Goal: Contribute content: Contribute content

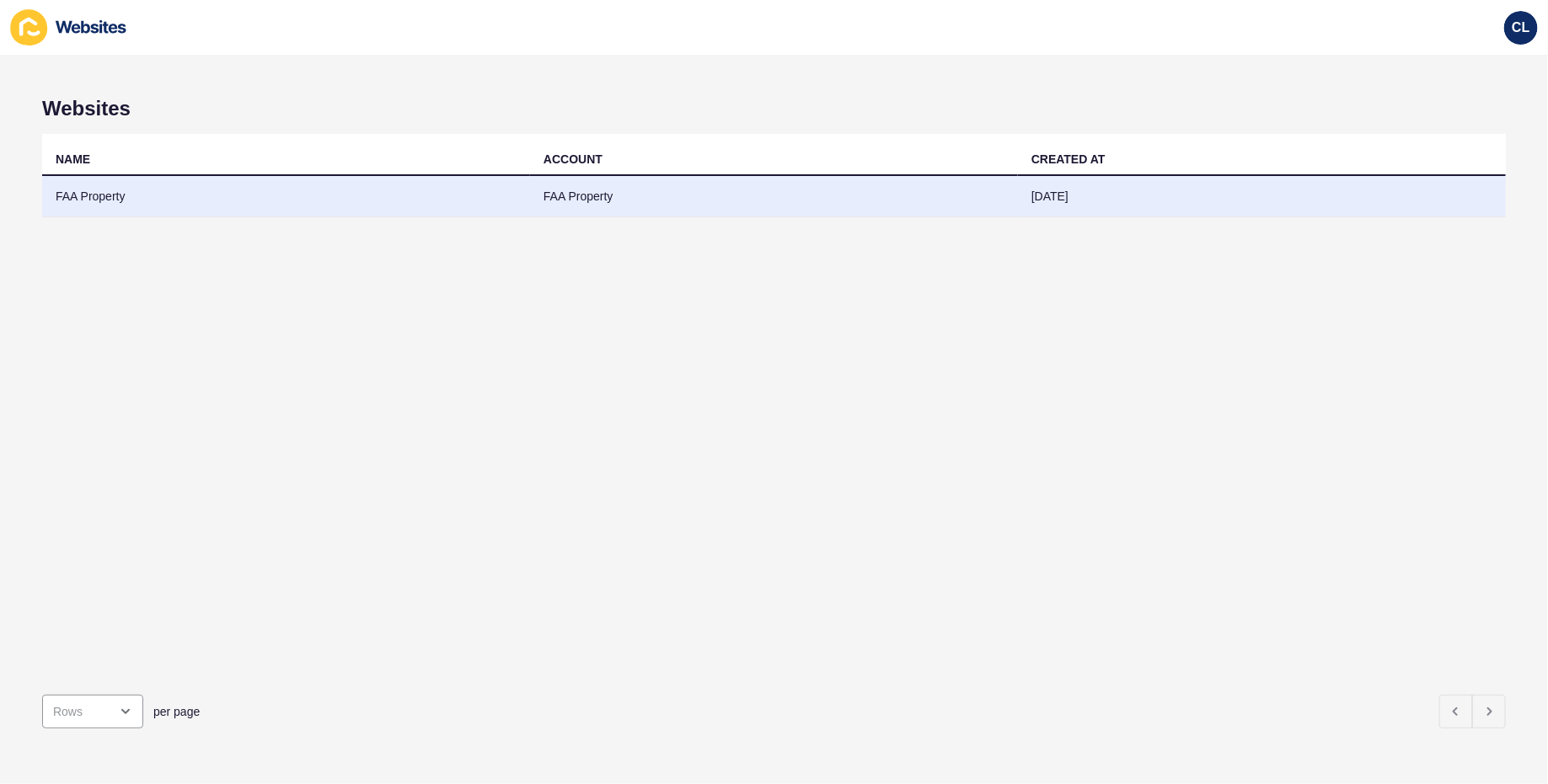
click at [419, 209] on td "FAA Property" at bounding box center [287, 197] width 488 height 42
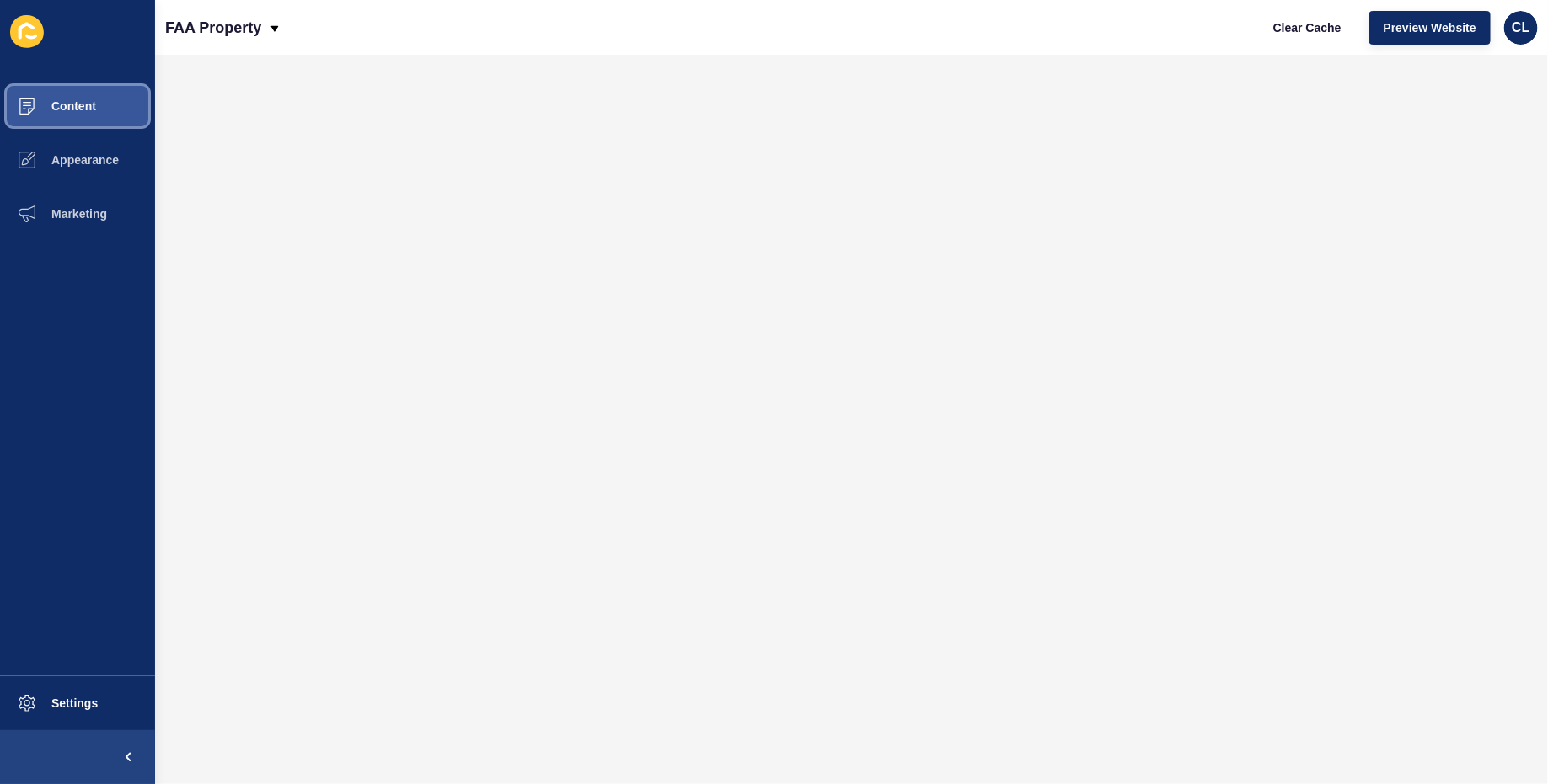
click at [95, 104] on span "Content" at bounding box center [46, 106] width 98 height 13
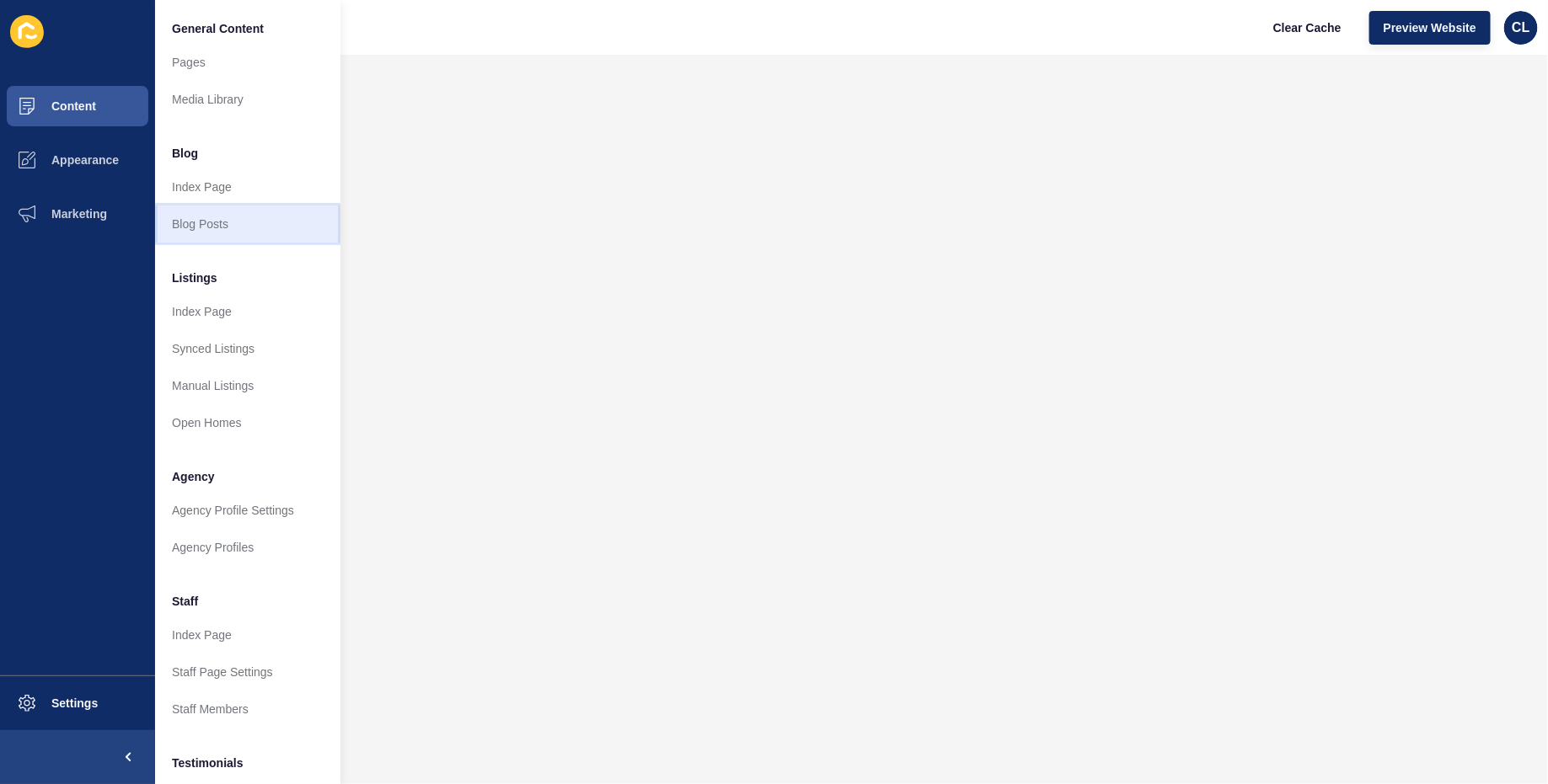
click at [220, 227] on link "Blog Posts" at bounding box center [248, 223] width 185 height 37
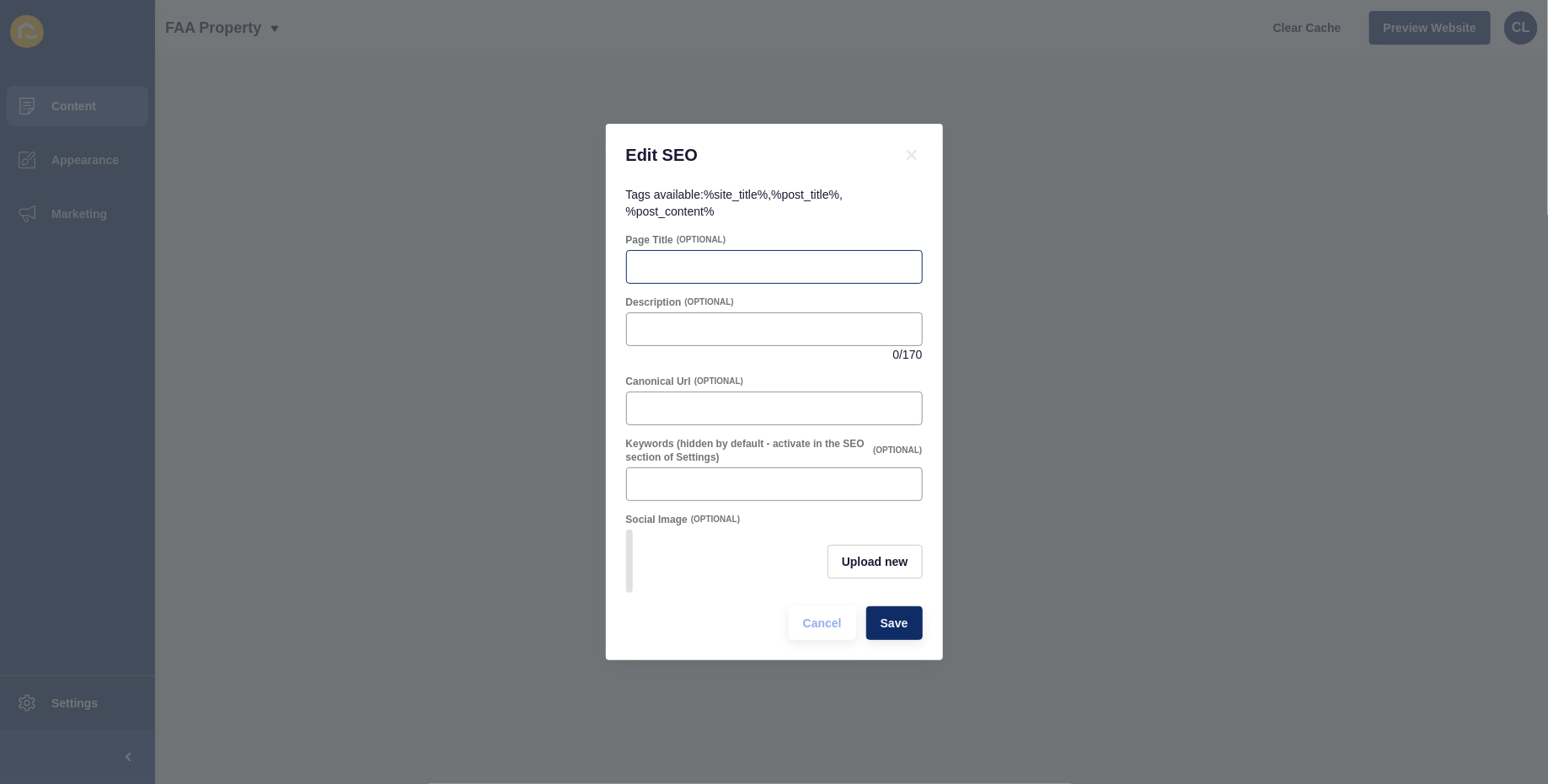
click at [777, 282] on div at bounding box center [775, 268] width 297 height 34
paste input "Investment Property Maroochydore 2025 Suburb Guide"
type input "Investment Property Maroochydore 2025 Suburb Guide"
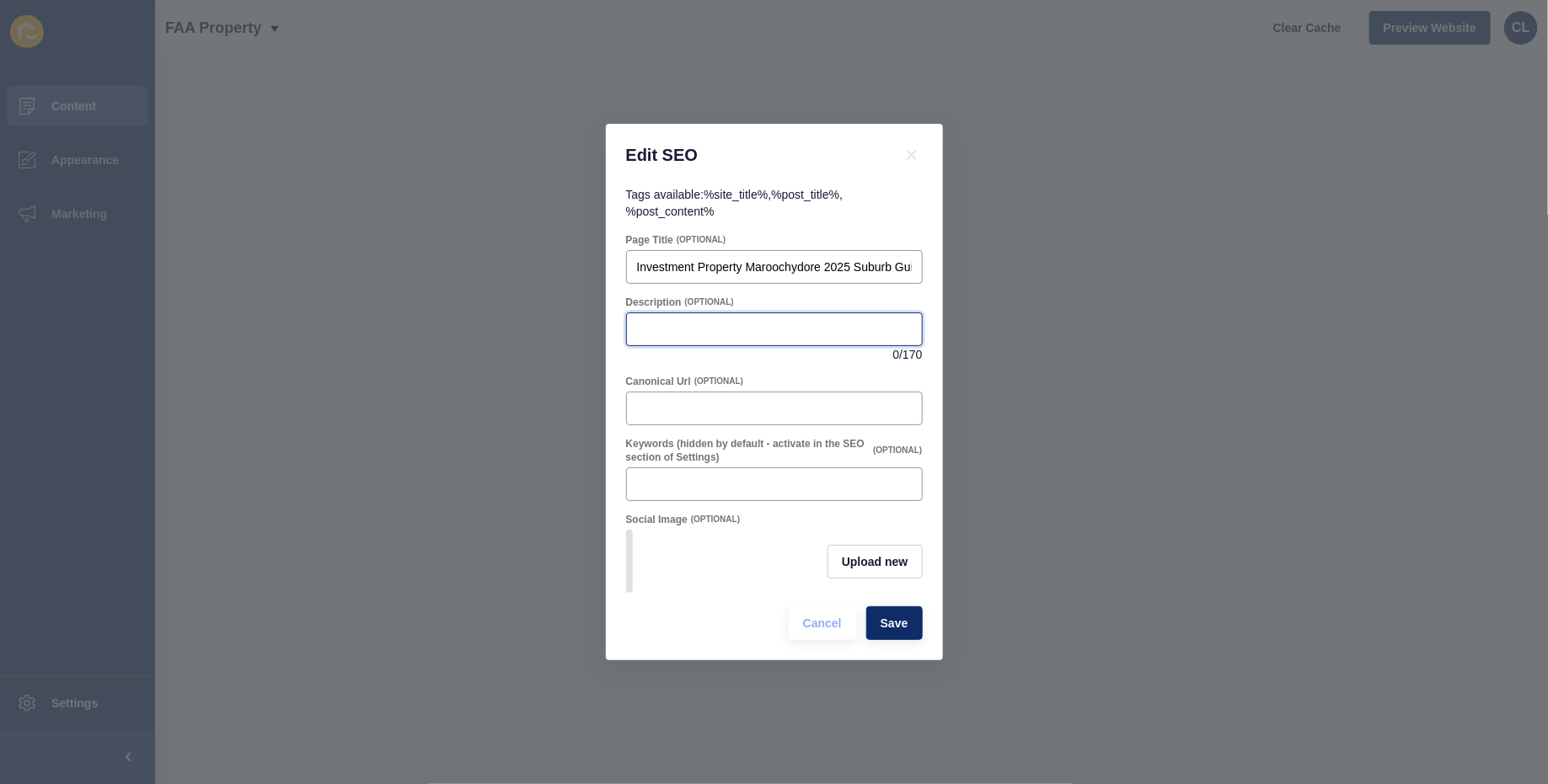
click at [774, 328] on input "Description" at bounding box center [774, 329] width 274 height 17
paste input "Discover Maroochydore’s property market. See 2025 prices, yields, and trends. B…"
drag, startPoint x: 774, startPoint y: 328, endPoint x: 606, endPoint y: 329, distance: 168.0
click at [606, 329] on div "Tags available: %site_title% , %post_title% , %post_content% Page Title (OPTION…" at bounding box center [774, 424] width 337 height 475
type input "Discover Maroochydore’s property market. See 2025 prices, yields, and trends. B…"
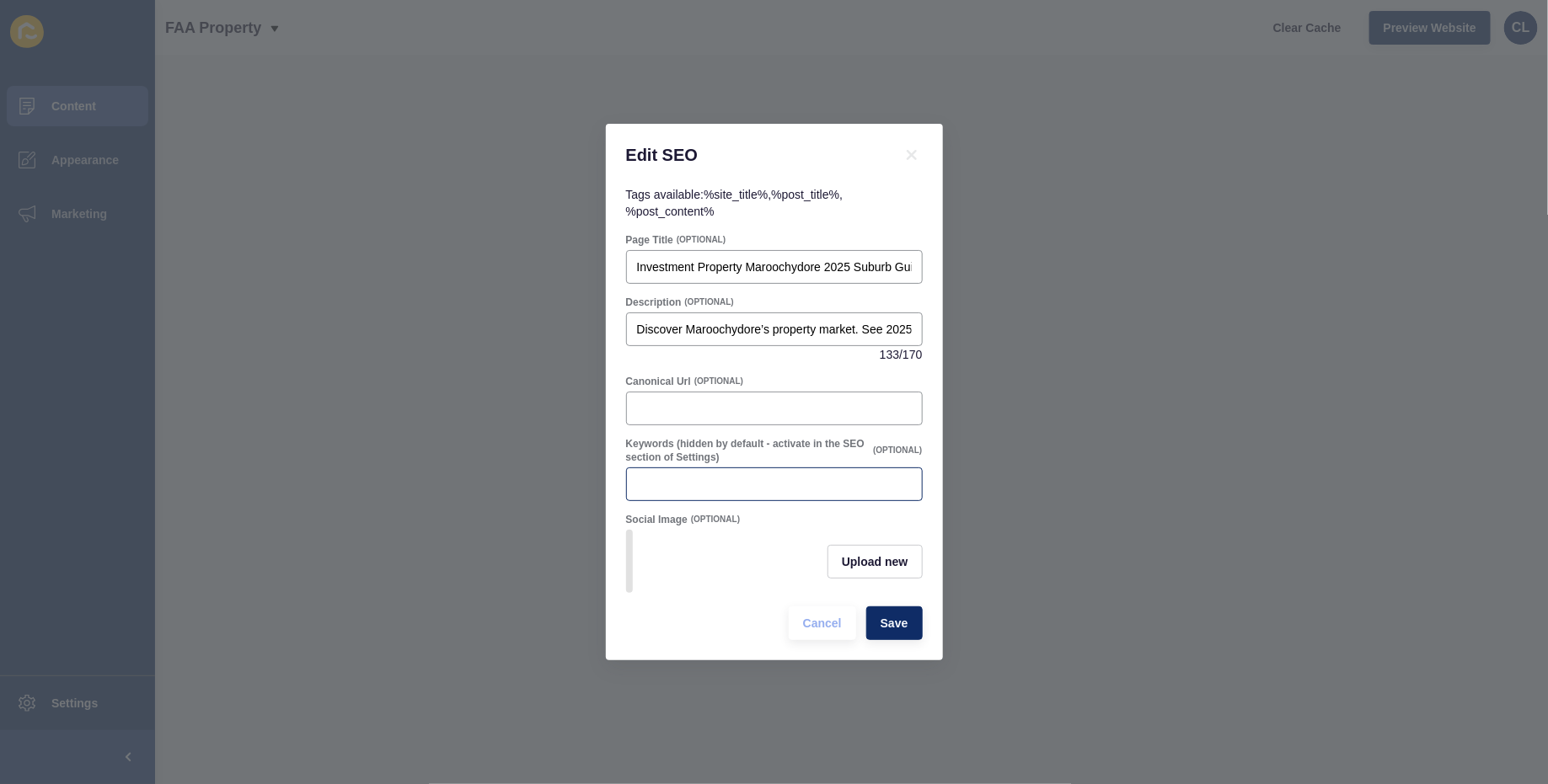
click at [738, 493] on div at bounding box center [775, 484] width 297 height 34
paste input "Maroochydore property investment 2025 on the Sunshine Coast. Prices, rents, yie…"
type input "Maroochydore property investment 2025 on the Sunshine Coast. Prices, rents, yie…"
click at [710, 328] on input "Discover Maroochydore’s property market. See 2025 prices, yields, and trends. B…" at bounding box center [774, 329] width 274 height 17
paste input "Maroochydore property investment 2025 on the Sunshine Coast. Prices, rents, yie…"
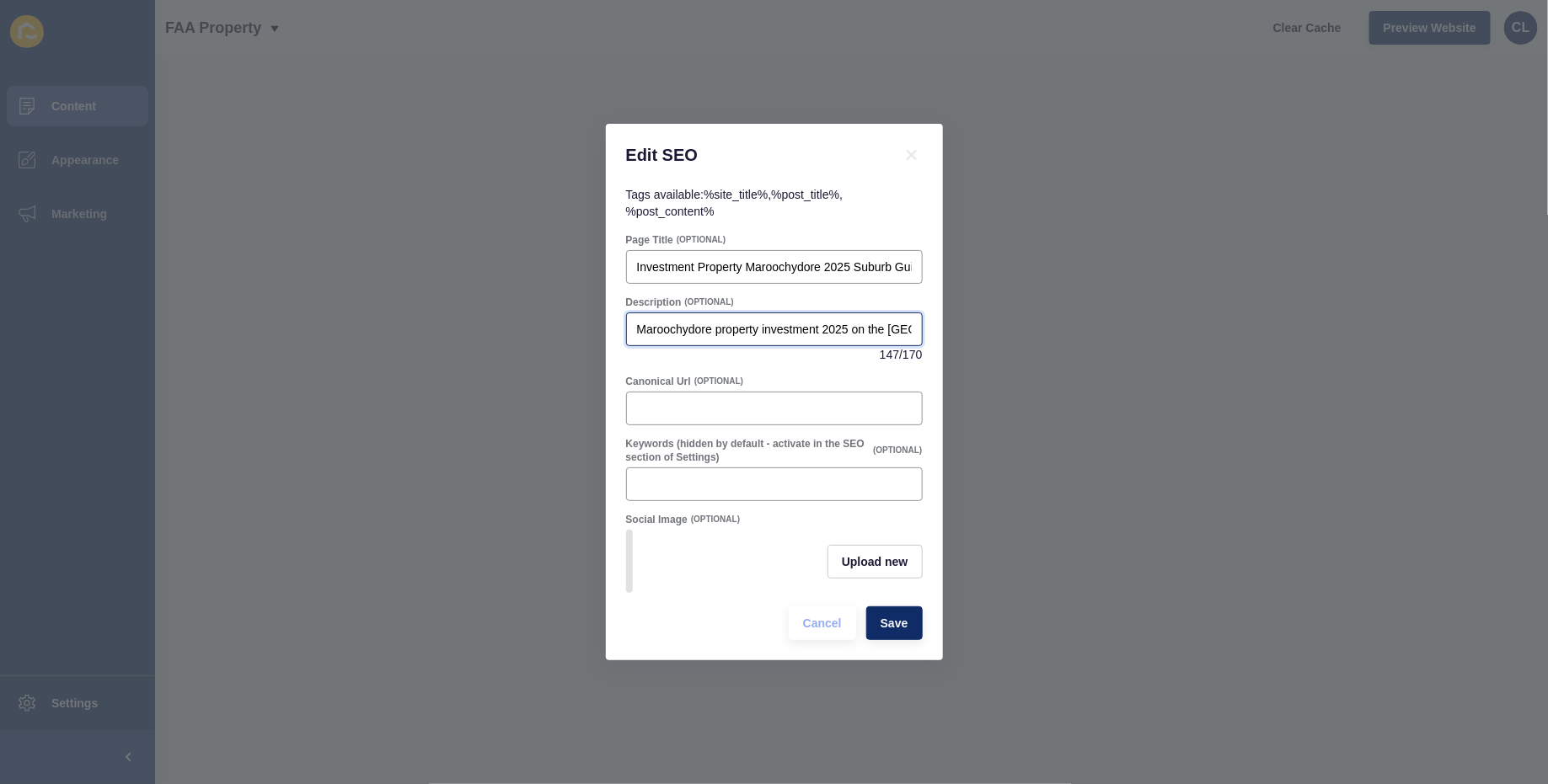
scroll to position [0, 501]
drag, startPoint x: 783, startPoint y: 328, endPoint x: 985, endPoint y: 327, distance: 202.0
click at [985, 328] on div "Edit SEO Tags available: %site_title% , %post_title% , %post_content% Page Titl…" at bounding box center [774, 392] width 1548 height 784
drag, startPoint x: 769, startPoint y: 318, endPoint x: 1001, endPoint y: 341, distance: 233.1
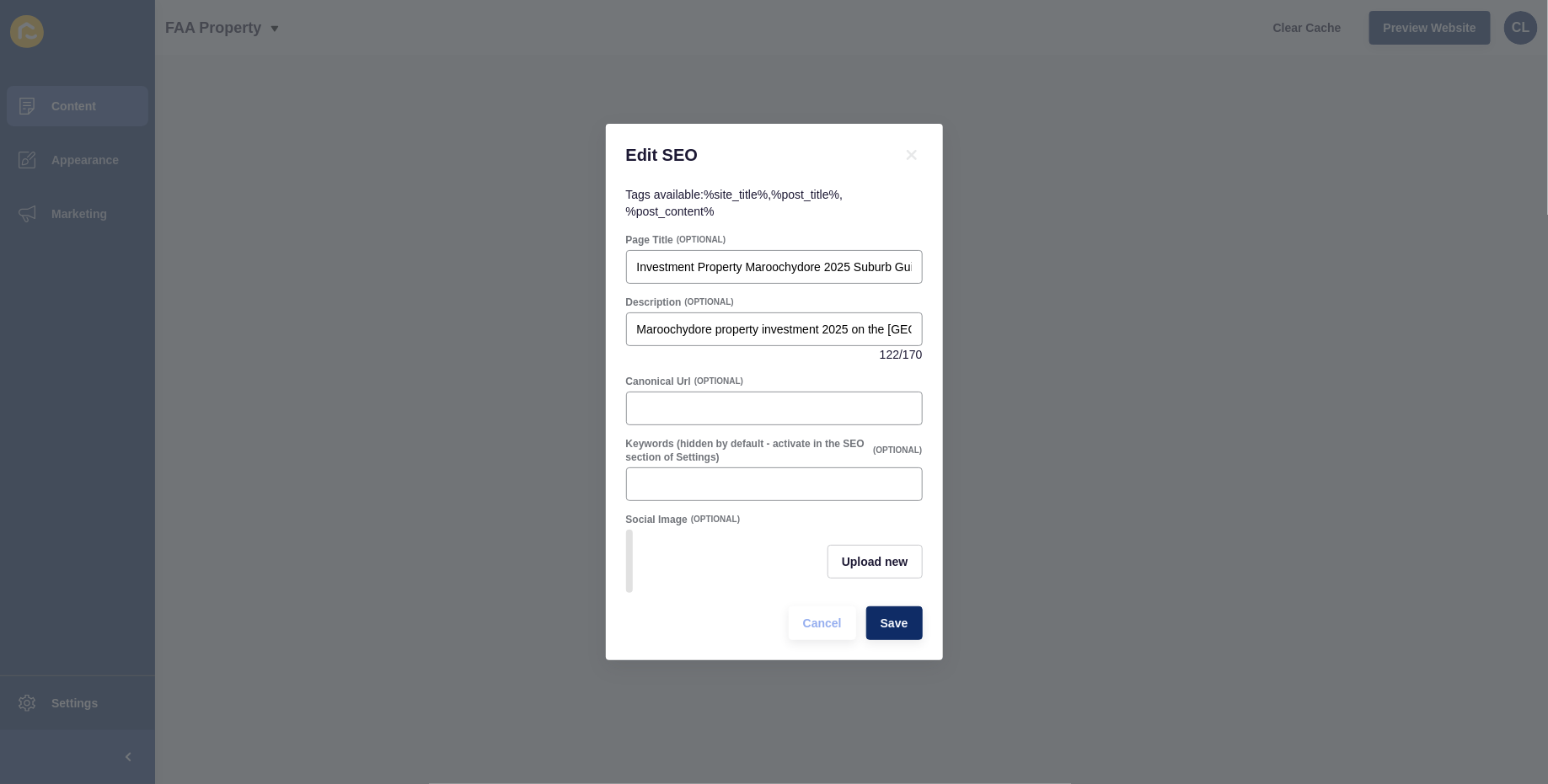
click at [1001, 341] on div "Edit SEO Tags available: %site_title% , %post_title% , %post_content% Page Titl…" at bounding box center [774, 392] width 1548 height 784
click at [860, 340] on div "Maroochydore property investment 2025 on the Sunshine Coast. Prices, rents, yie…" at bounding box center [775, 329] width 297 height 34
drag, startPoint x: 860, startPoint y: 338, endPoint x: 922, endPoint y: 337, distance: 62.0
click at [922, 337] on div "Maroochydore property investment 2025 on the Sunshine Coast. Prices, rents, yie…" at bounding box center [775, 329] width 297 height 34
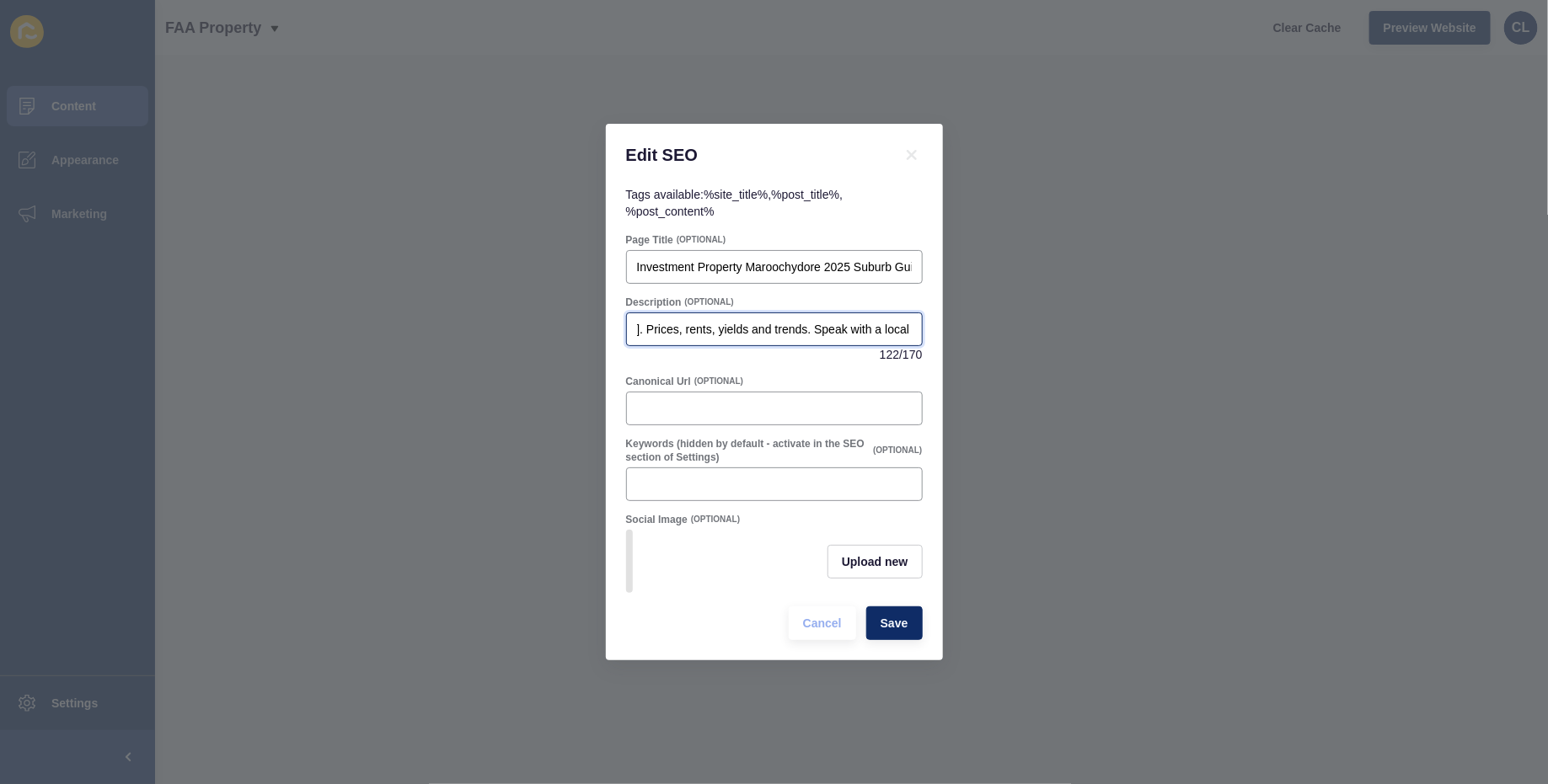
scroll to position [0, 0]
click at [805, 326] on input "Maroochydore property investment 2025 on the Sunshine Coast. Prices, rents, yie…" at bounding box center [774, 329] width 274 height 17
paste input "Thinking of investing in Maroochydore? Get the latest prices, rental yields, an…"
click at [747, 327] on input "Thinking of investing in Maroochydore? Get the latest prices, rental yields, an…" at bounding box center [774, 329] width 274 height 17
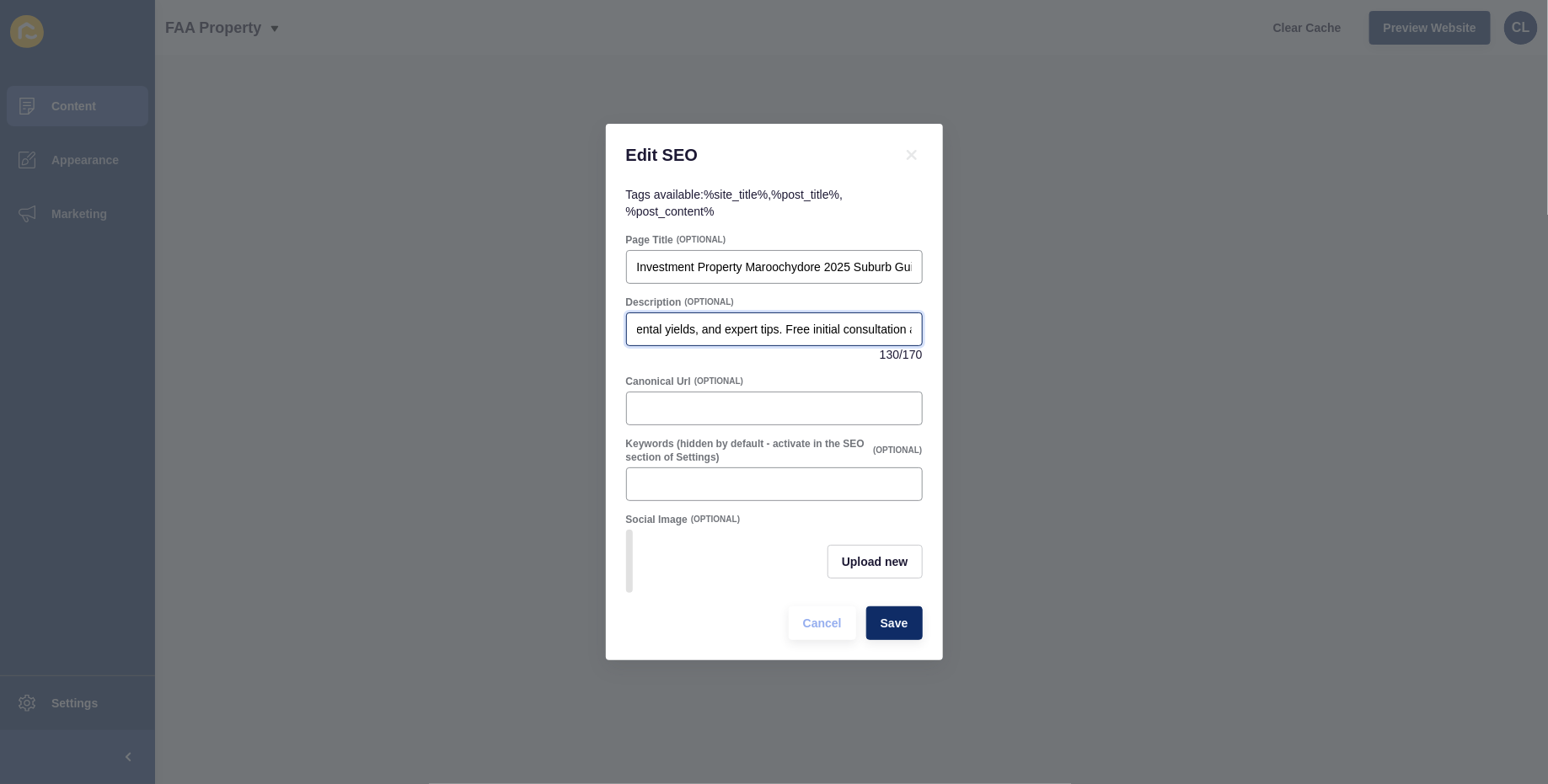
click at [747, 327] on input "Thinking of investing in Maroochydore? Get the latest prices, rental yields, an…" at bounding box center [774, 329] width 274 height 17
drag, startPoint x: 782, startPoint y: 329, endPoint x: 928, endPoint y: 328, distance: 146.0
click at [928, 328] on div "Tags available: %site_title% , %post_title% , %post_content% Page Title (OPTION…" at bounding box center [774, 424] width 337 height 475
type input "Thinking of investing in Maroochydore? Get the latest prices, rental yields, an…"
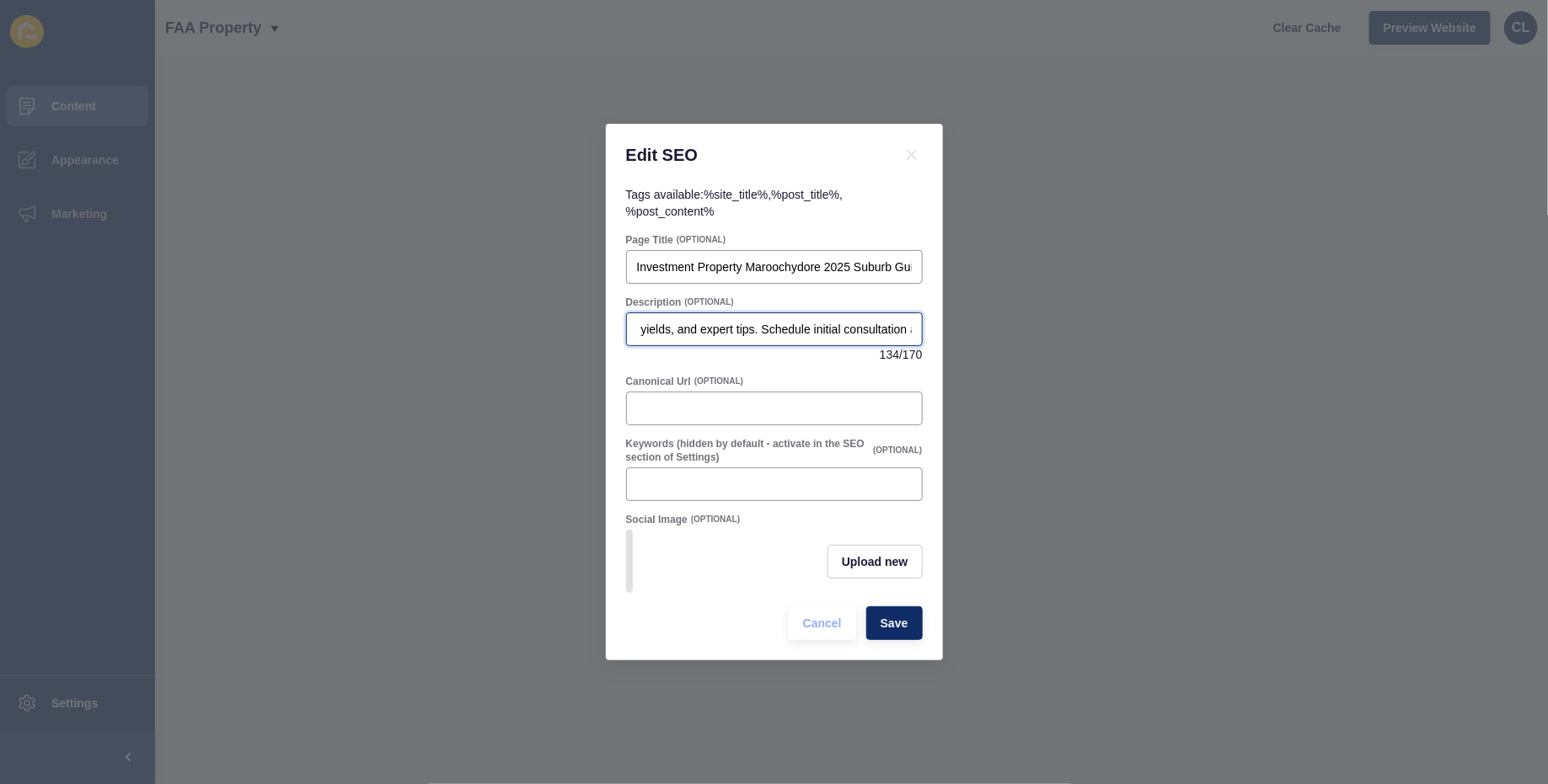
scroll to position [0, 0]
click at [763, 420] on div at bounding box center [775, 409] width 297 height 34
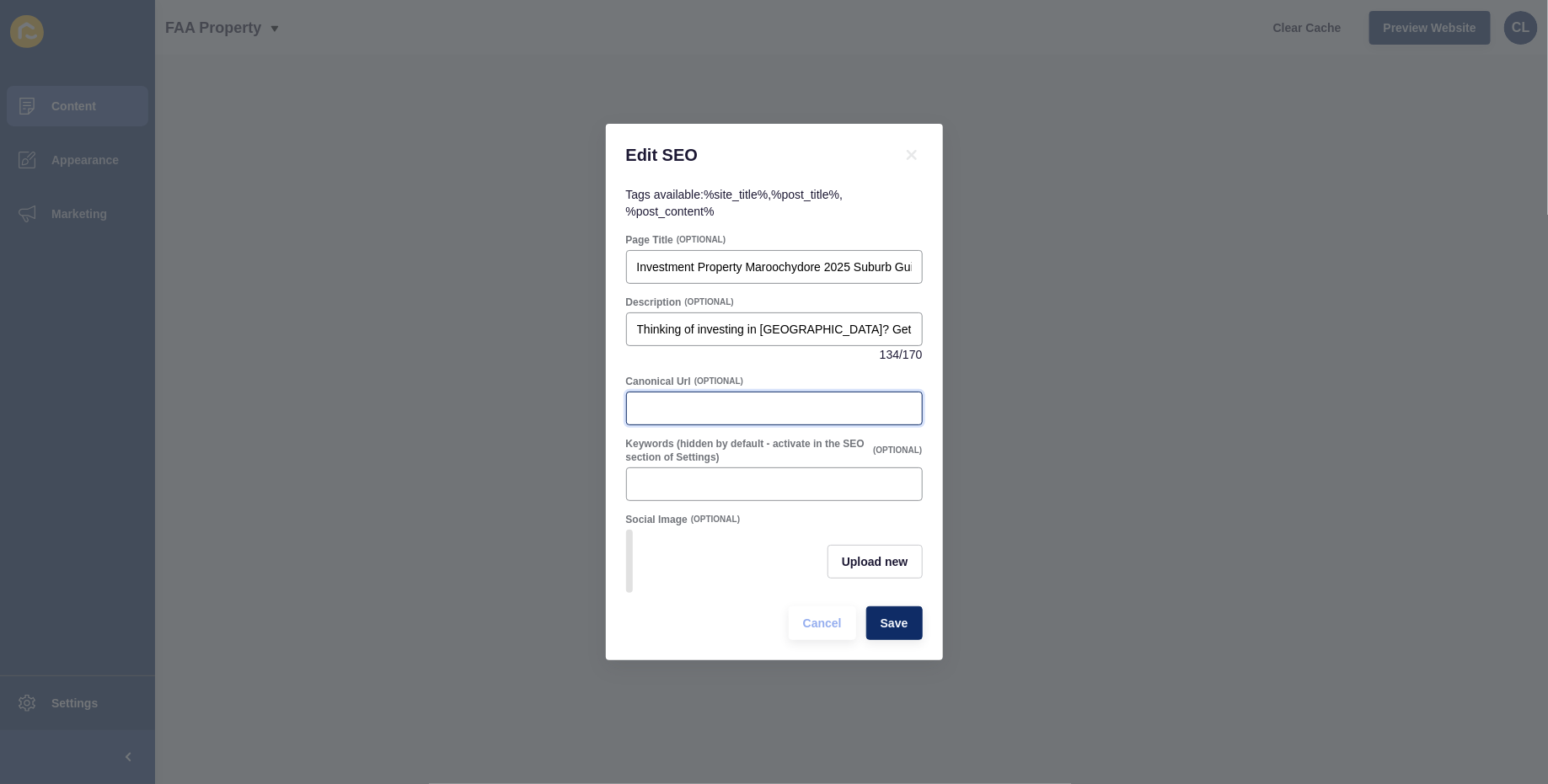
paste input "Investment Property Maroochydore"
type input "Investment Property Maroochydore"
click at [713, 476] on input "Keywords (hidden by default - activate in the SEO section of Settings)" at bounding box center [774, 484] width 274 height 17
paste input "Investment Property Maroochydore"
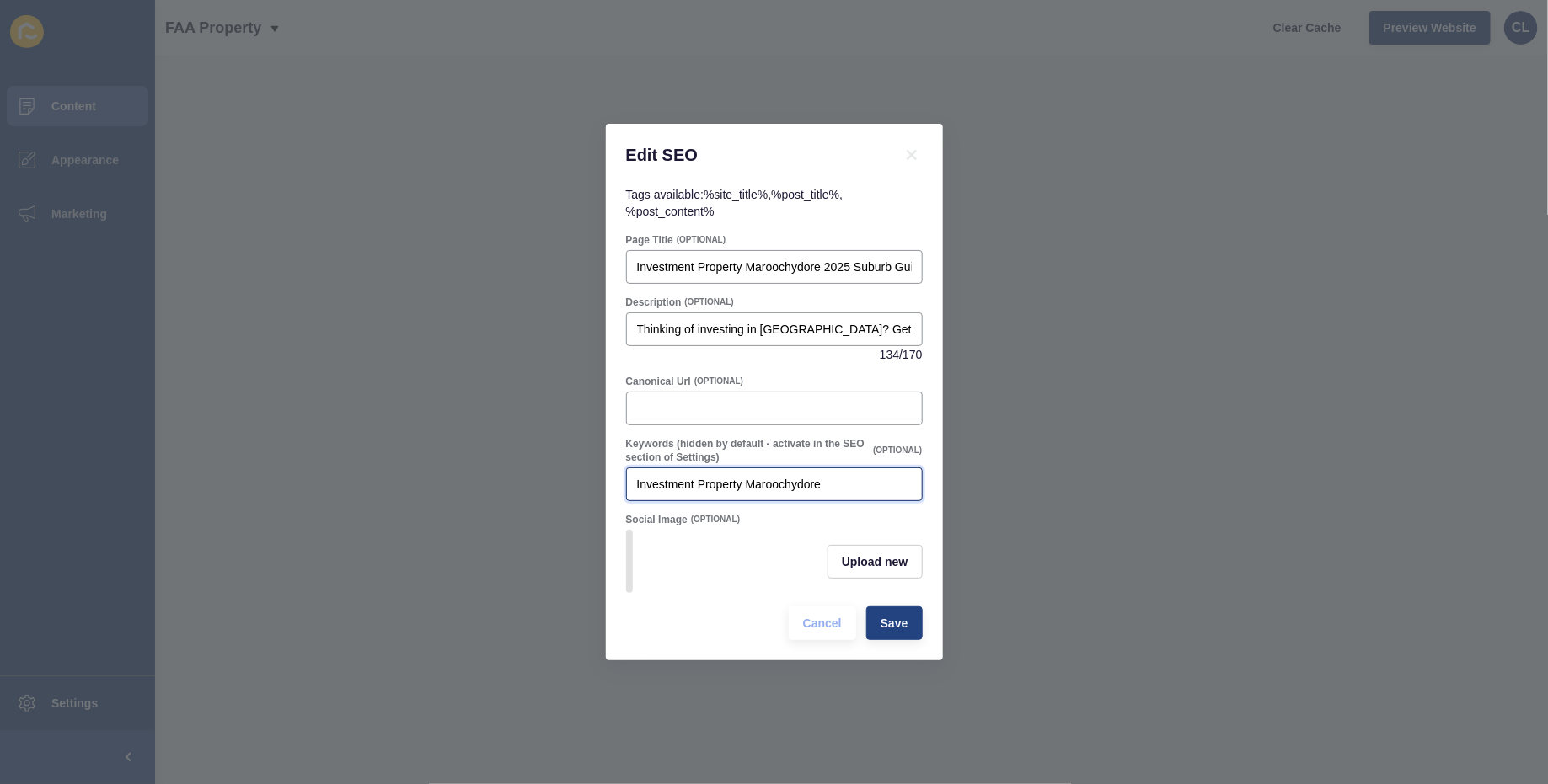
type input "Investment Property Maroochydore"
click at [897, 628] on span "Save" at bounding box center [894, 623] width 27 height 17
